Goal: Check status: Check status

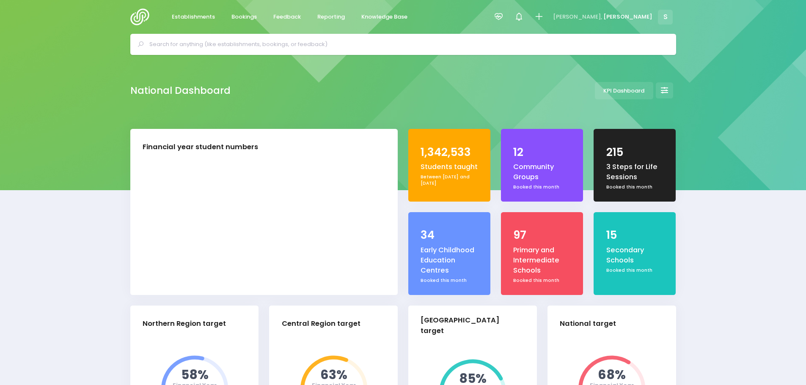
select select "5"
click at [289, 16] on span "Feedback" at bounding box center [287, 17] width 28 height 8
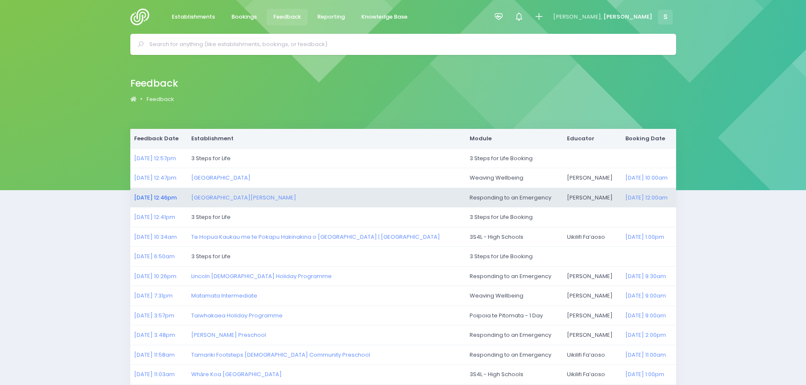
click at [162, 197] on link "08/10/2025 12:46pm" at bounding box center [155, 198] width 43 height 8
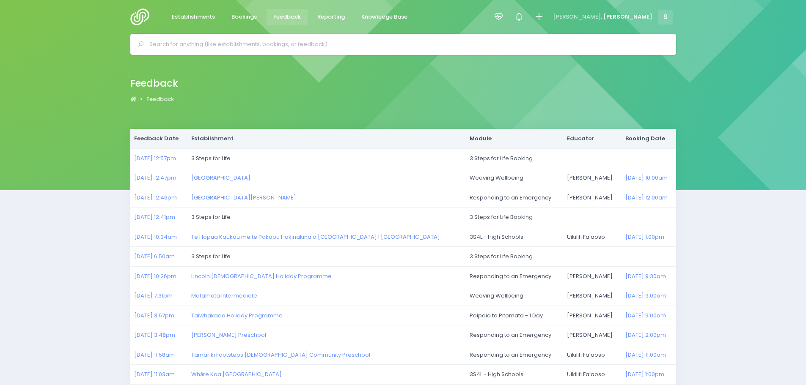
click at [138, 13] on img at bounding box center [142, 16] width 24 height 17
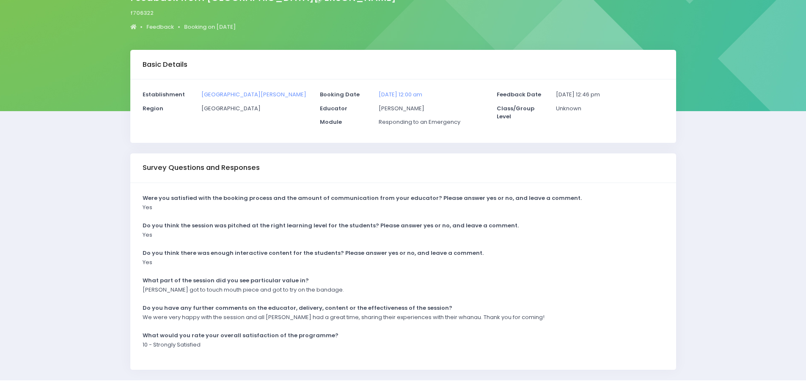
scroll to position [85, 0]
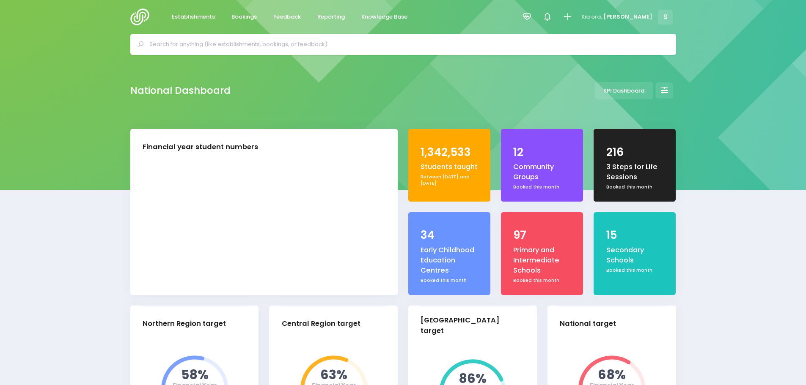
select select "5"
click at [249, 24] on link "Bookings" at bounding box center [244, 17] width 39 height 17
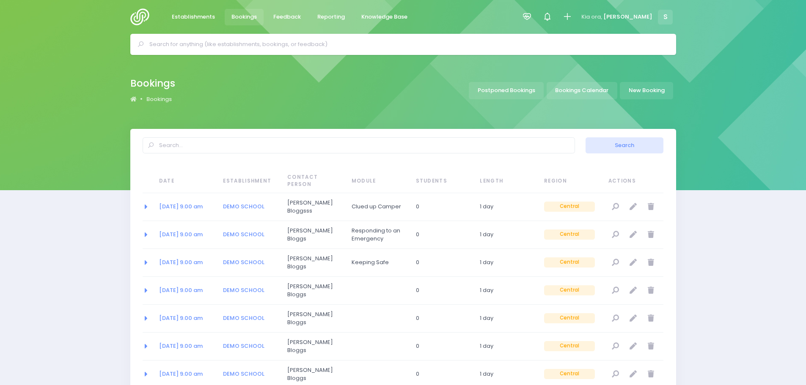
select select "20"
click at [590, 87] on link "Bookings Calendar" at bounding box center [582, 90] width 71 height 17
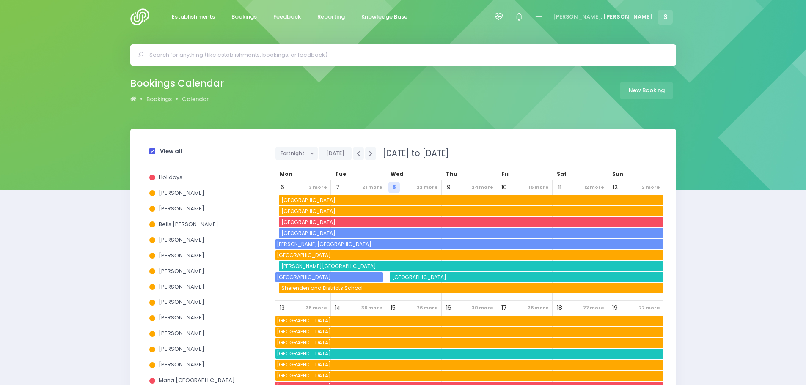
click at [151, 152] on span at bounding box center [152, 152] width 6 height 6
click at [0, 0] on input "View all" at bounding box center [0, 0] width 0 height 0
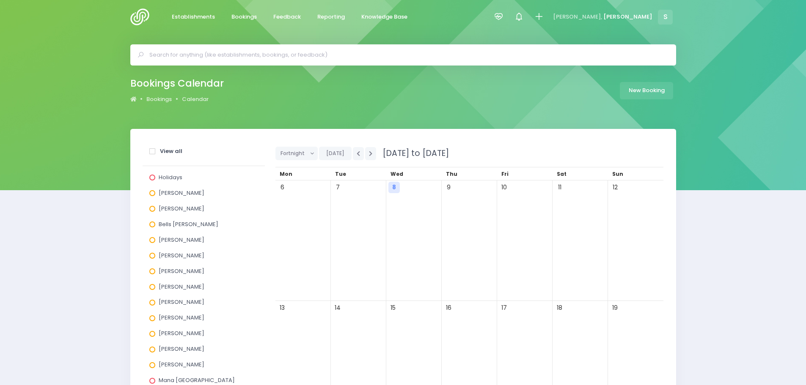
scroll to position [254, 0]
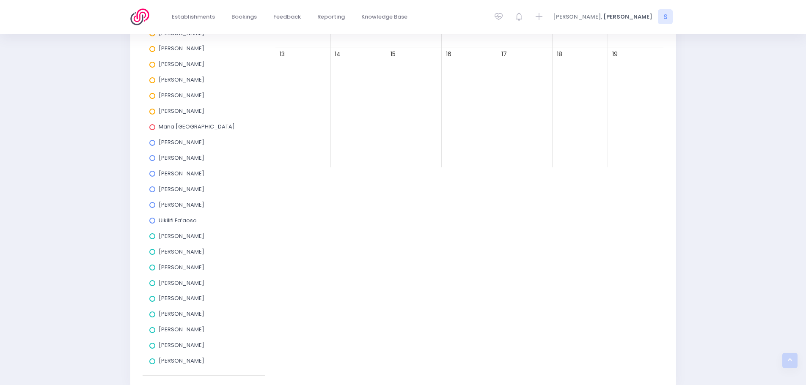
click at [152, 239] on span at bounding box center [152, 237] width 6 height 6
click at [0, 0] on input "[PERSON_NAME]" at bounding box center [0, 0] width 0 height 0
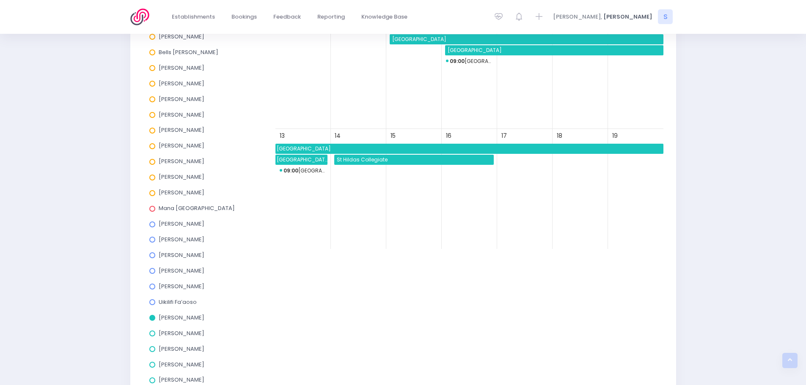
scroll to position [169, 0]
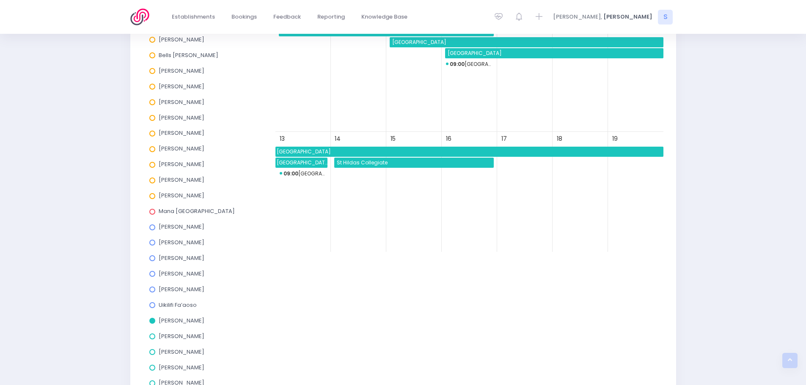
click at [375, 165] on span "St Hildas Collegiate" at bounding box center [415, 163] width 158 height 10
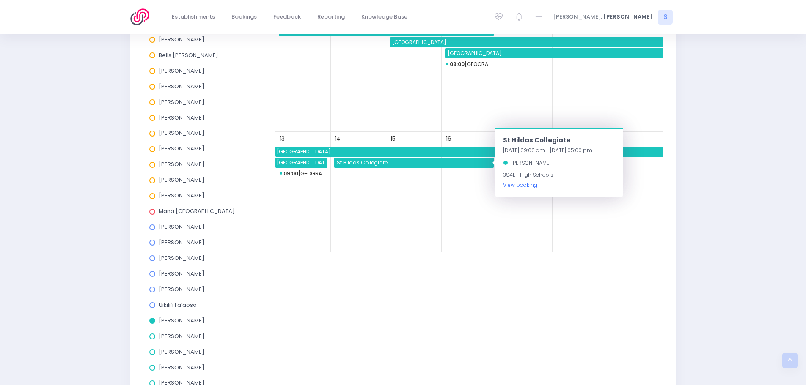
click at [527, 186] on link "View booking" at bounding box center [520, 185] width 34 height 7
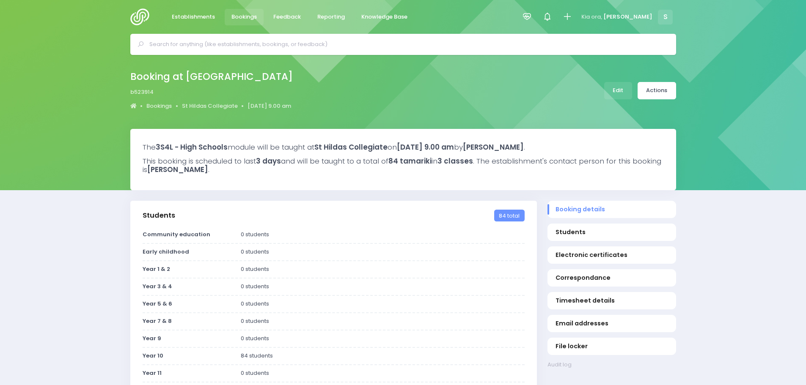
select select "5"
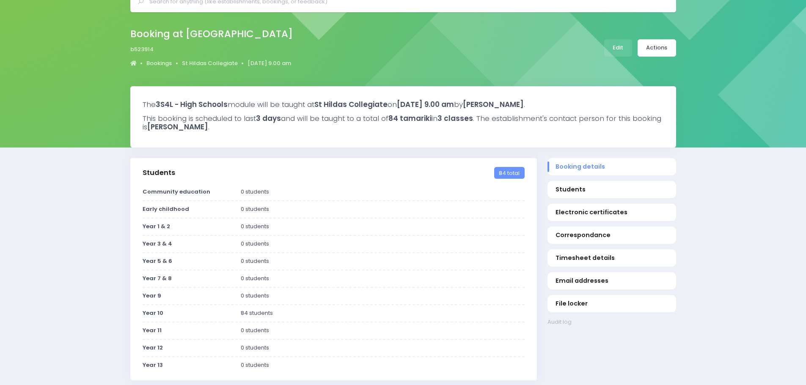
scroll to position [42, 0]
